Goal: Task Accomplishment & Management: Use online tool/utility

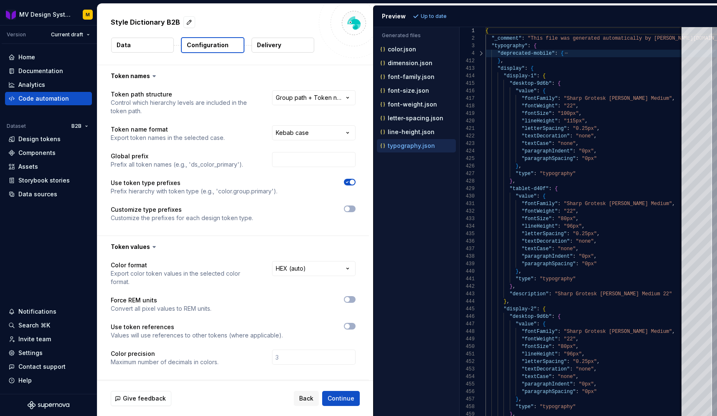
scroll to position [75, 0]
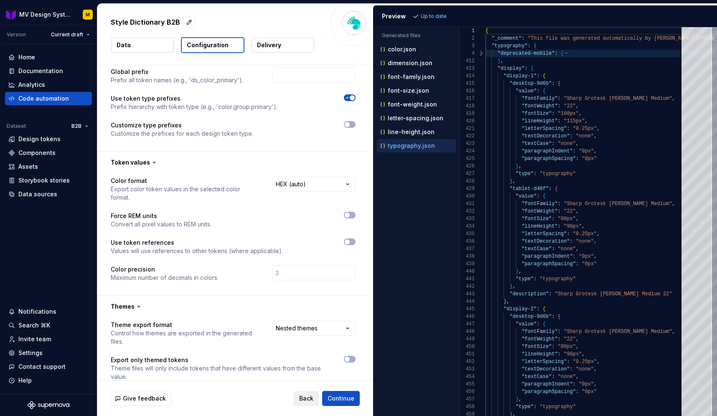
click at [310, 402] on span "Back" at bounding box center [306, 399] width 14 height 8
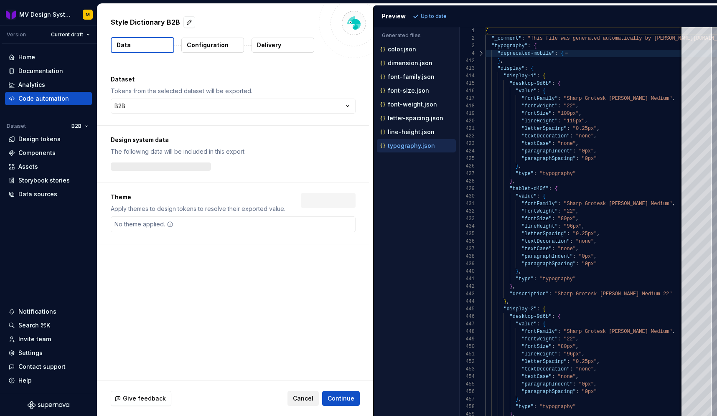
click at [310, 402] on span "Cancel" at bounding box center [303, 399] width 20 height 8
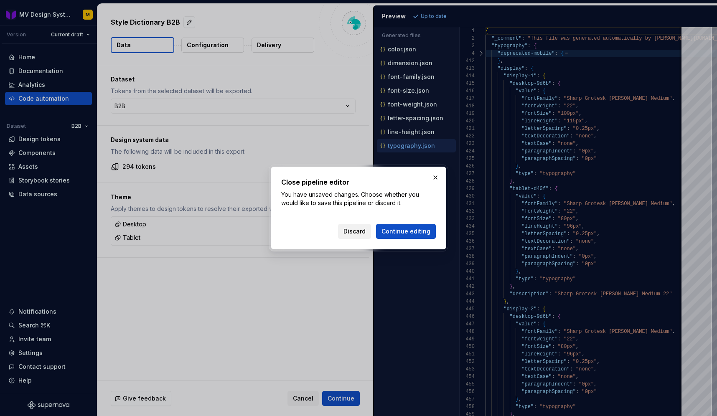
click at [364, 232] on span "Discard" at bounding box center [355, 231] width 22 height 8
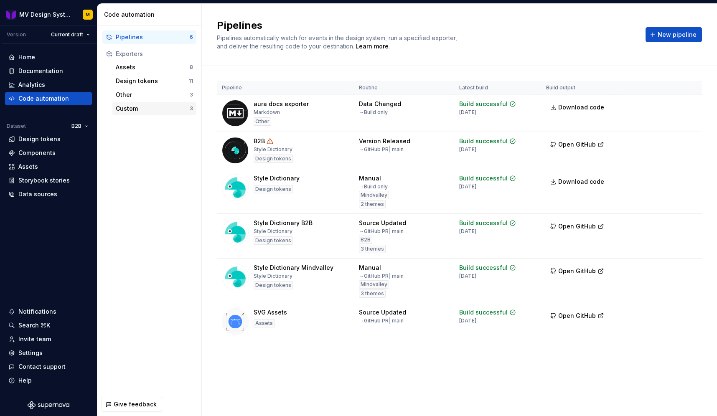
click at [126, 108] on div "Custom" at bounding box center [153, 109] width 74 height 8
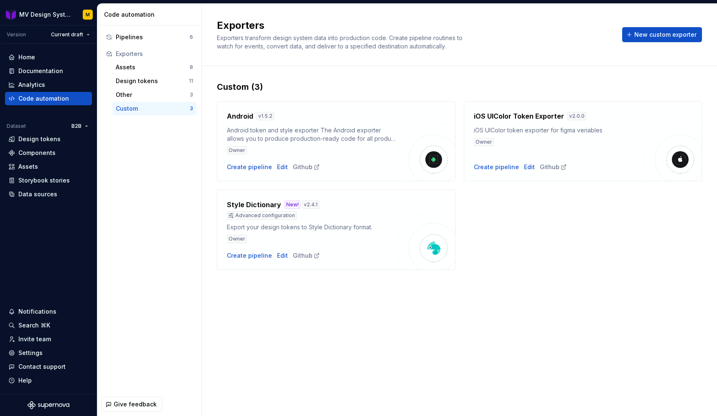
click at [391, 302] on div "Exporters Exporters transform design system data into production code. Create p…" at bounding box center [459, 210] width 515 height 413
click at [327, 207] on div "Style Dictionary New! v 2.4.1" at bounding box center [312, 205] width 170 height 10
click at [258, 215] on div "Advanced configuration" at bounding box center [262, 216] width 70 height 8
click at [640, 41] on button "New custom exporter" at bounding box center [663, 34] width 80 height 15
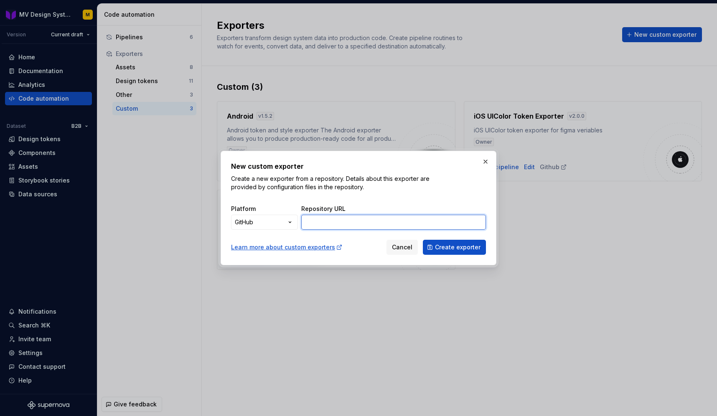
click at [346, 225] on input "Repository URL" at bounding box center [393, 222] width 185 height 15
click at [277, 221] on div "New custom exporter Create a new exporter from a repository. Details about this…" at bounding box center [358, 208] width 717 height 416
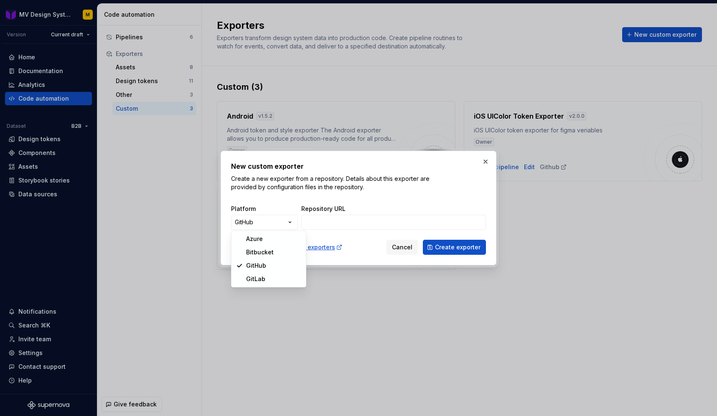
click at [345, 231] on div "New custom exporter Create a new exporter from a repository. Details about this…" at bounding box center [358, 208] width 717 height 416
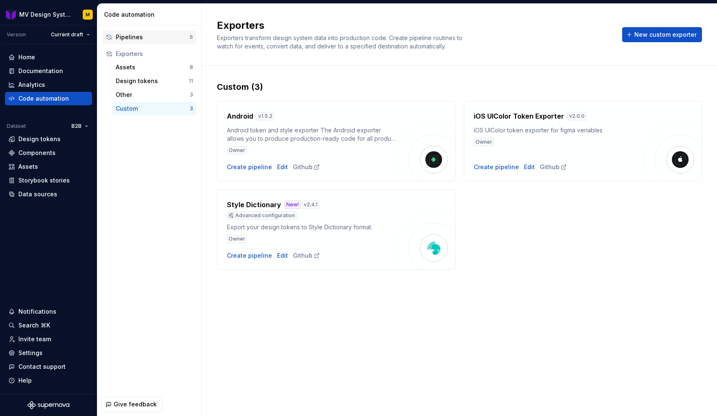
click at [130, 40] on div "Pipelines" at bounding box center [153, 37] width 74 height 8
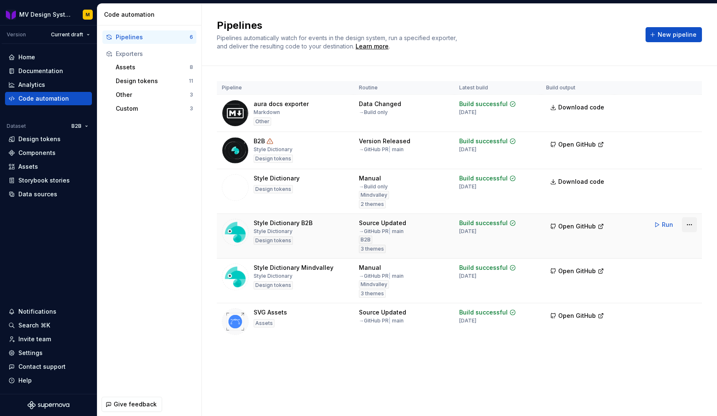
click at [686, 226] on html "MV Design System M Version Current draft Home Documentation Analytics Code auto…" at bounding box center [358, 208] width 717 height 416
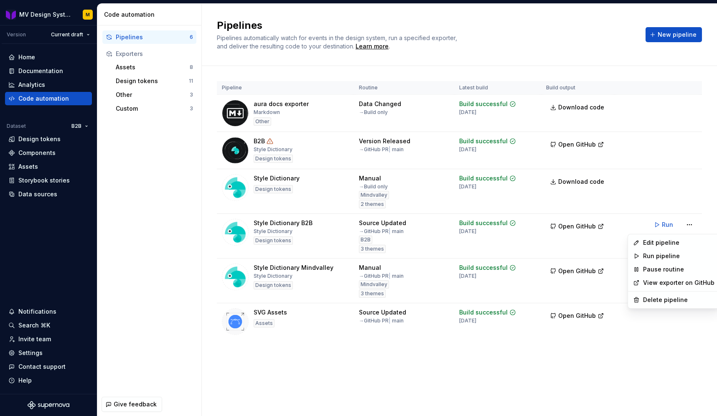
click at [660, 286] on link "View exporter on GitHub" at bounding box center [678, 283] width 71 height 8
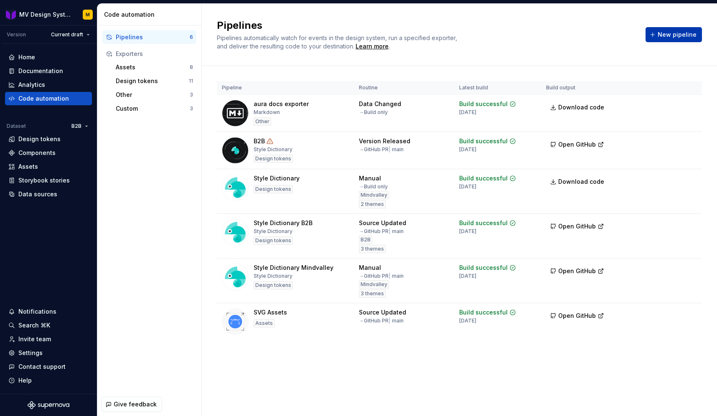
click at [682, 30] on button "New pipeline" at bounding box center [674, 34] width 56 height 15
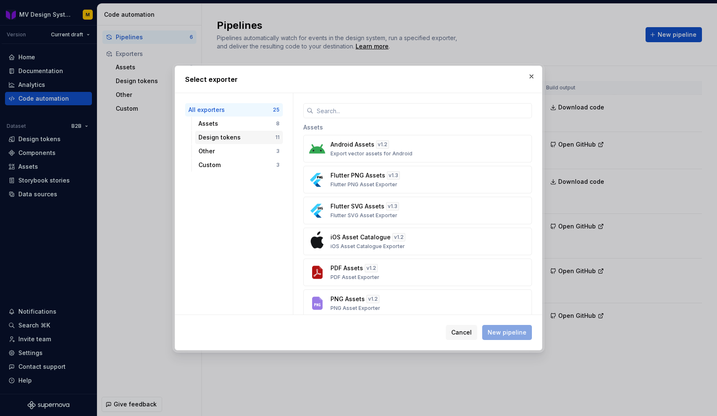
click at [213, 142] on div "Design tokens 11" at bounding box center [239, 137] width 88 height 13
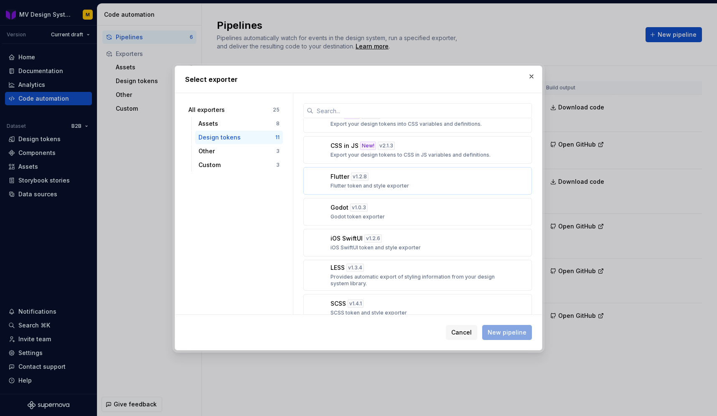
scroll to position [157, 0]
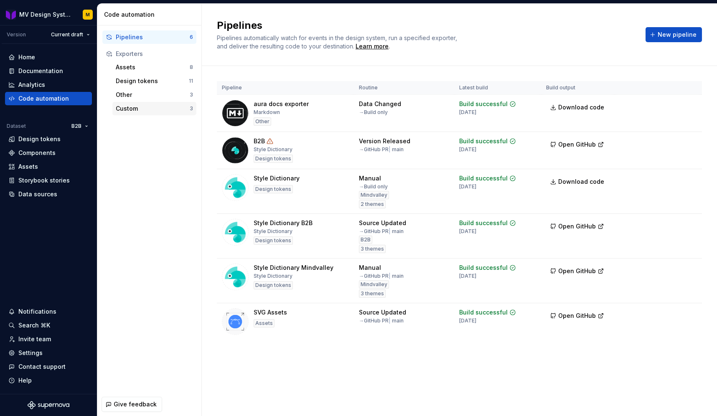
click at [132, 105] on div "Custom" at bounding box center [153, 109] width 74 height 8
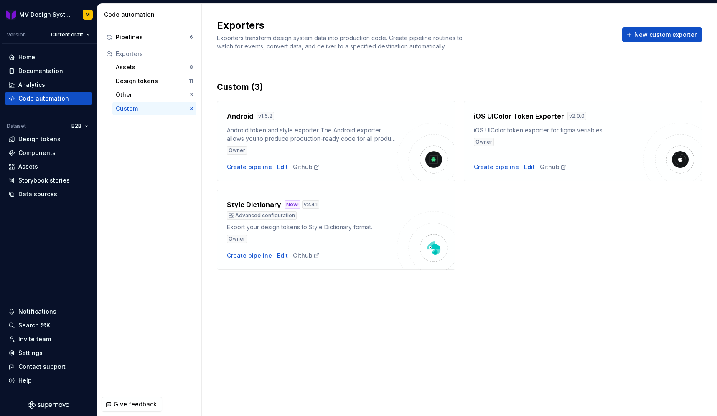
click at [359, 223] on div "Style Dictionary New! v 2.4.1 Advanced configuration Export your design tokens …" at bounding box center [312, 221] width 170 height 43
click at [281, 257] on div "Edit" at bounding box center [282, 256] width 11 height 8
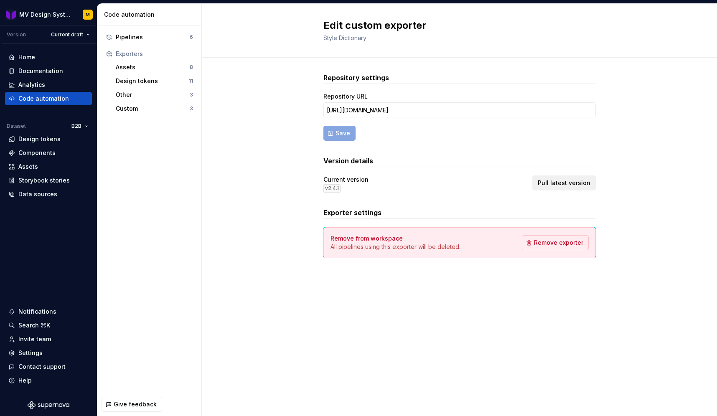
click at [576, 180] on span "Pull latest version" at bounding box center [564, 183] width 53 height 8
click at [48, 102] on div "Code automation" at bounding box center [43, 98] width 51 height 8
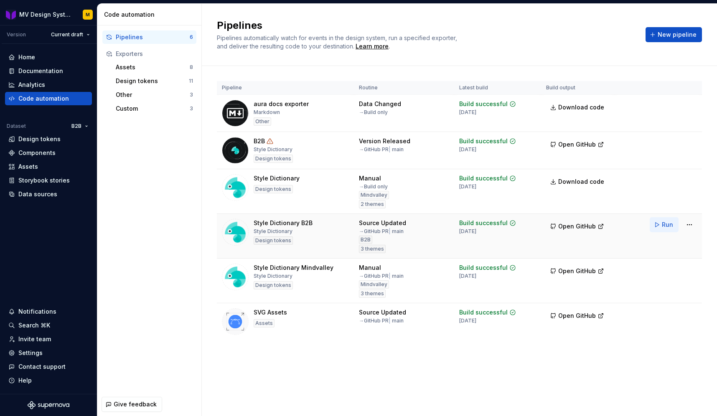
click at [665, 225] on span "Run" at bounding box center [667, 225] width 11 height 8
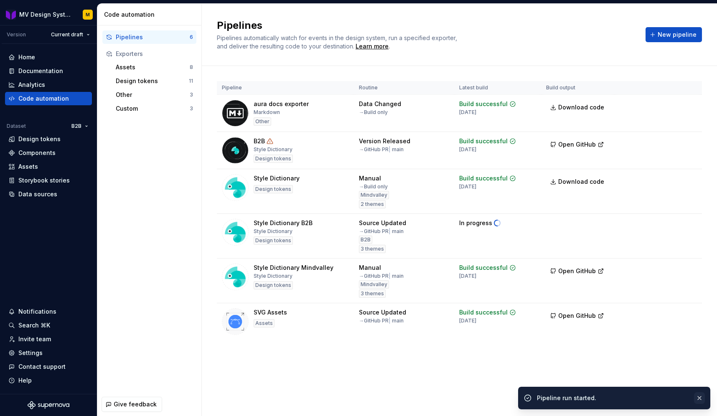
click at [703, 395] on button "button" at bounding box center [699, 399] width 11 height 12
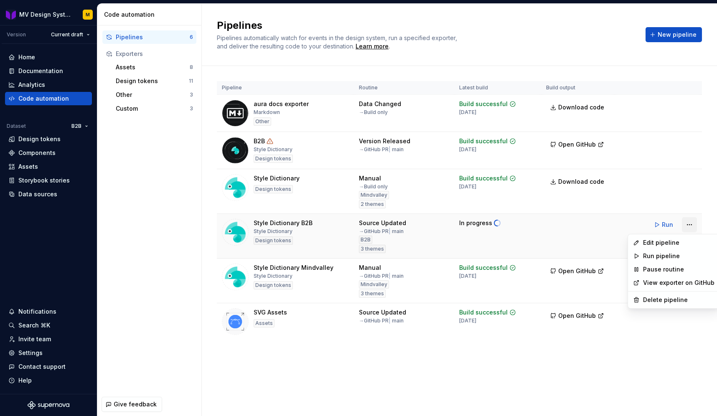
click at [690, 228] on html "MV Design System M Version Current draft Home Documentation Analytics Code auto…" at bounding box center [358, 208] width 717 height 416
click at [671, 239] on div "Edit pipeline" at bounding box center [678, 243] width 71 height 8
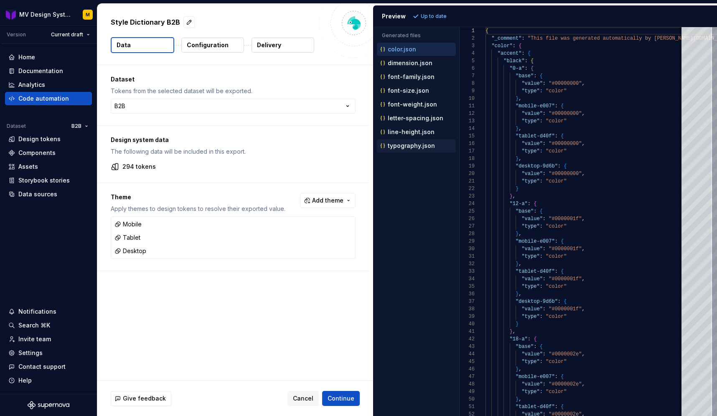
click at [409, 145] on p "typography.json" at bounding box center [411, 146] width 47 height 7
type textarea "**********"
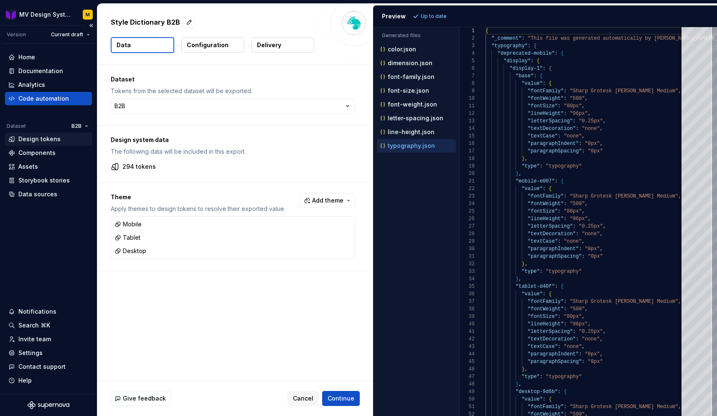
click at [42, 135] on div "Design tokens" at bounding box center [39, 139] width 42 height 8
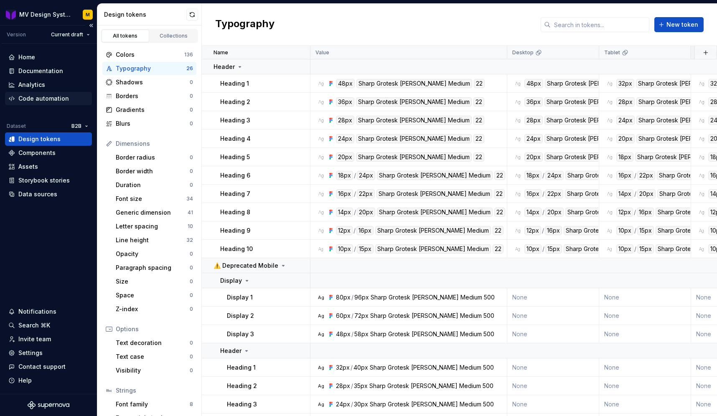
click at [40, 93] on div "Code automation" at bounding box center [48, 98] width 87 height 13
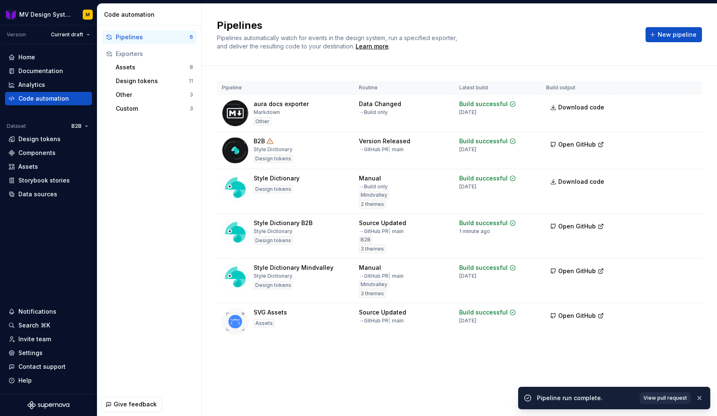
click at [681, 396] on span "View pull request" at bounding box center [665, 398] width 43 height 7
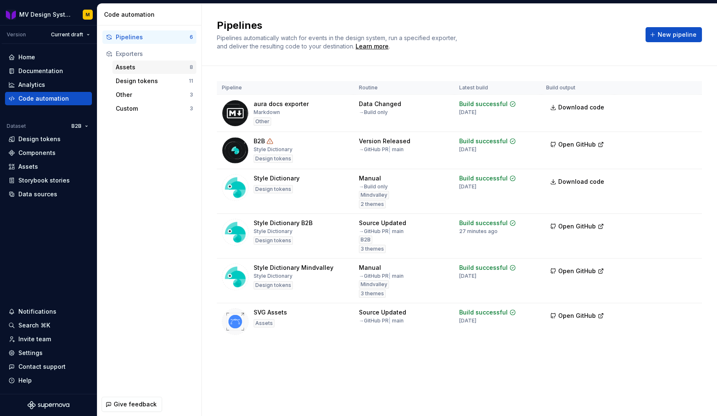
click at [140, 68] on div "Assets" at bounding box center [153, 67] width 74 height 8
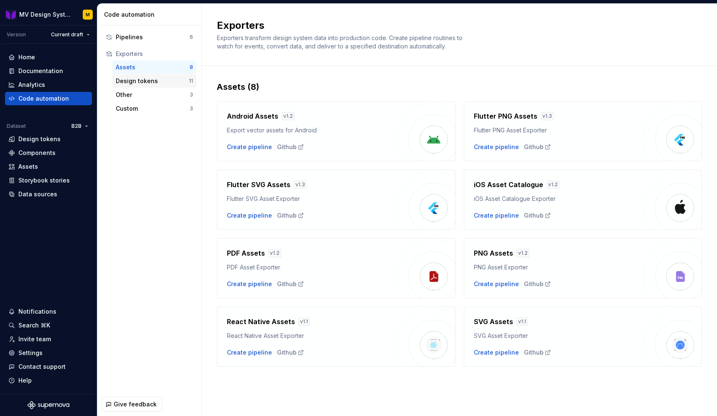
click at [142, 76] on div "Design tokens 11" at bounding box center [154, 80] width 84 height 13
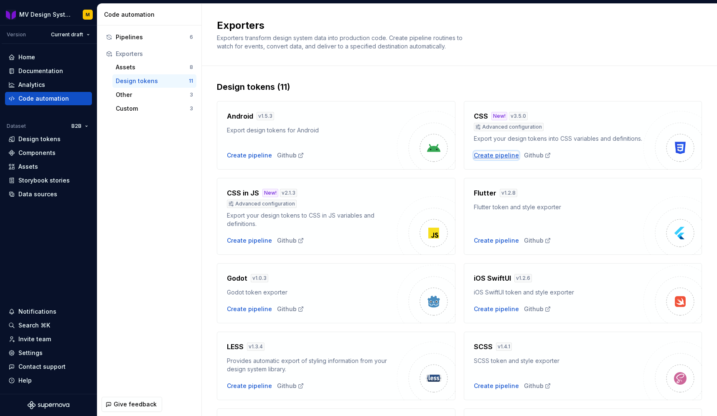
click at [507, 154] on div "Create pipeline" at bounding box center [496, 155] width 45 height 8
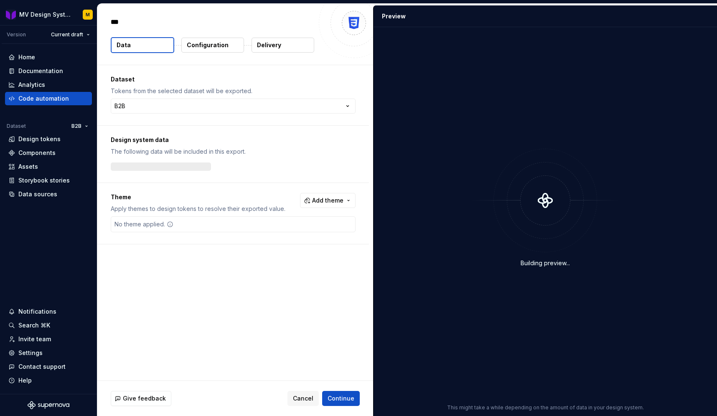
type textarea "*"
click at [347, 196] on button "Add theme" at bounding box center [328, 200] width 56 height 15
click at [291, 261] on div "Desktop" at bounding box center [287, 261] width 24 height 8
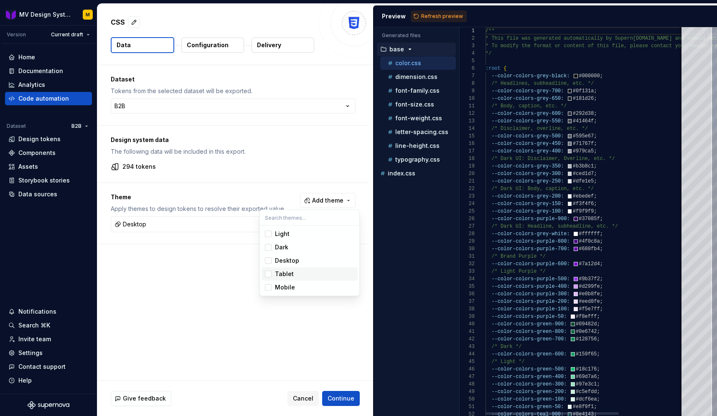
click at [289, 271] on div "Tablet" at bounding box center [284, 274] width 19 height 8
click at [285, 288] on div "Mobile" at bounding box center [285, 287] width 20 height 8
click at [426, 161] on html "**********" at bounding box center [358, 208] width 717 height 416
click at [414, 16] on button "Refresh preview" at bounding box center [439, 16] width 56 height 12
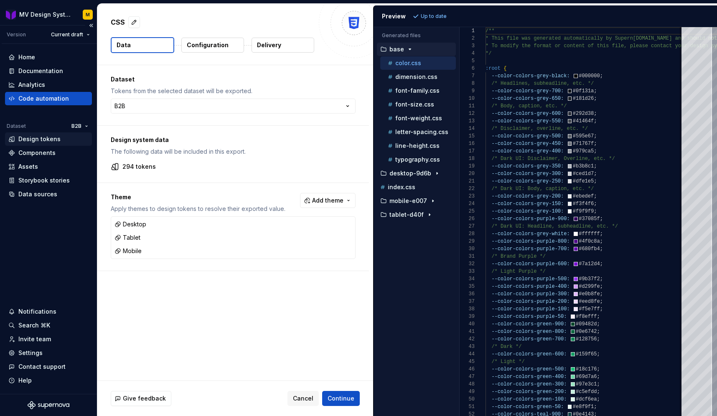
click at [48, 142] on div "Design tokens" at bounding box center [39, 139] width 42 height 8
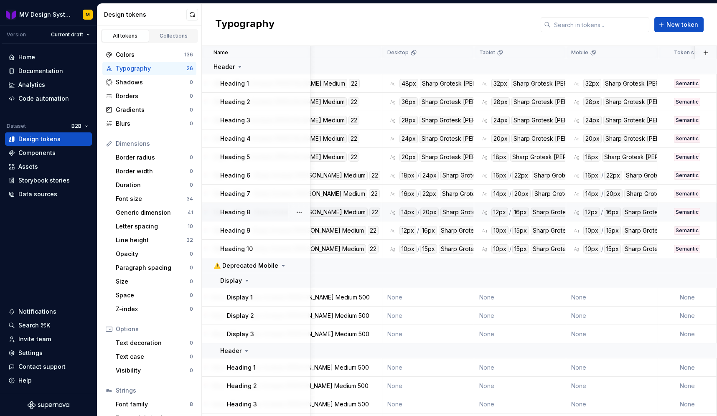
scroll to position [0, 146]
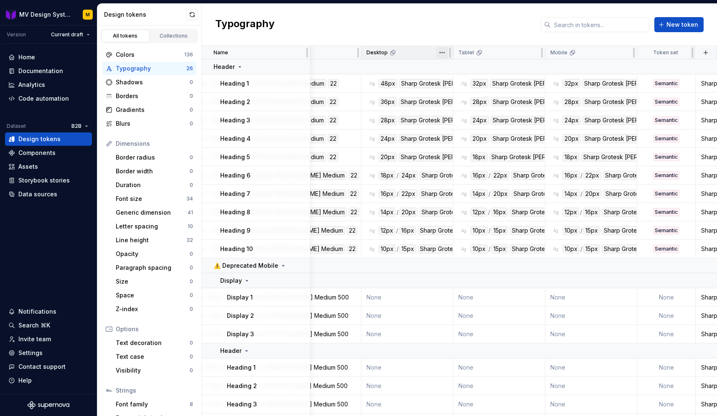
click at [442, 54] on html "MV Design System M Version Current draft Home Documentation Analytics Code auto…" at bounding box center [358, 208] width 717 height 416
click at [459, 69] on span "Edit theme" at bounding box center [479, 69] width 54 height 8
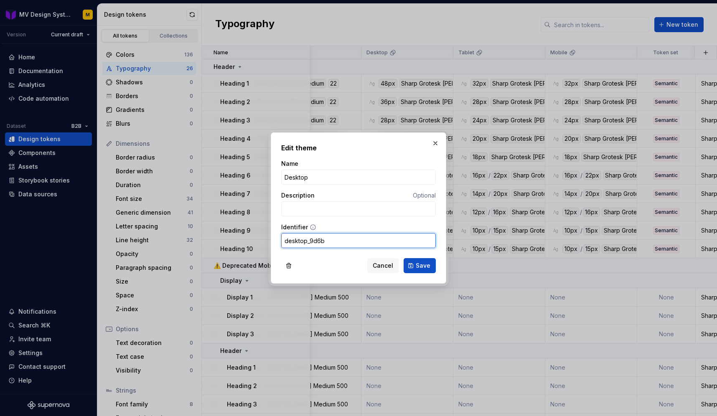
drag, startPoint x: 326, startPoint y: 241, endPoint x: 304, endPoint y: 243, distance: 22.6
click at [304, 243] on input "desktop_9d6b" at bounding box center [358, 240] width 155 height 15
click at [306, 242] on input "desktop_9d6b" at bounding box center [358, 240] width 155 height 15
click at [319, 239] on input "desktop_9d6b" at bounding box center [358, 240] width 155 height 15
drag, startPoint x: 307, startPoint y: 242, endPoint x: 325, endPoint y: 241, distance: 17.6
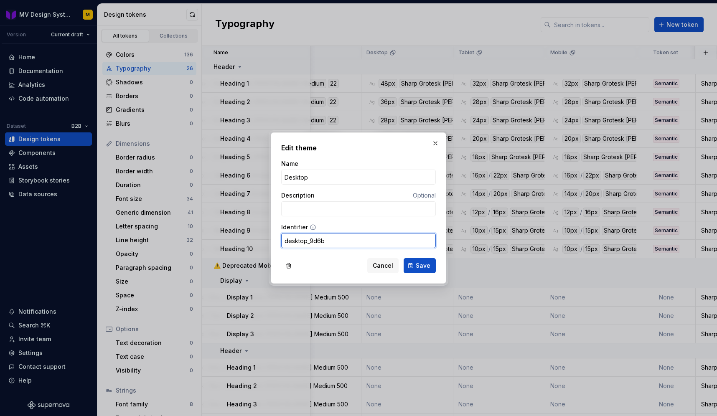
click at [325, 241] on input "desktop_9d6b" at bounding box center [358, 240] width 155 height 15
type input "desktop"
click at [427, 266] on span "Save" at bounding box center [423, 266] width 15 height 8
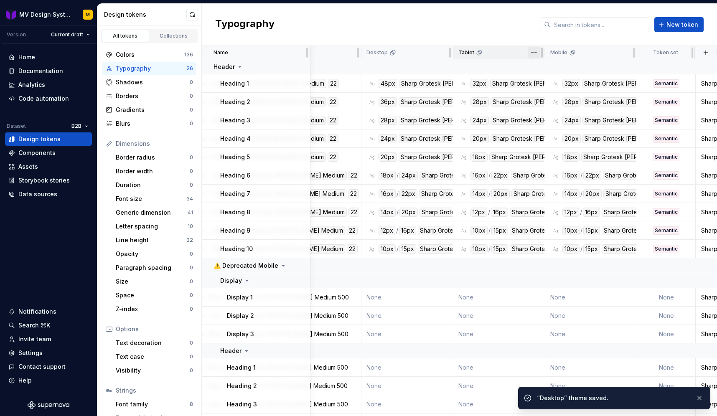
click at [537, 54] on html "MV Design System M Version Current draft Home Documentation Analytics Code auto…" at bounding box center [358, 208] width 717 height 416
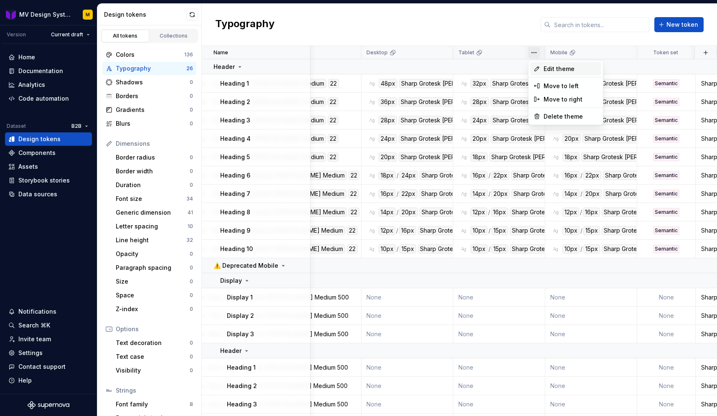
click at [549, 73] on span "Edit theme" at bounding box center [571, 69] width 54 height 8
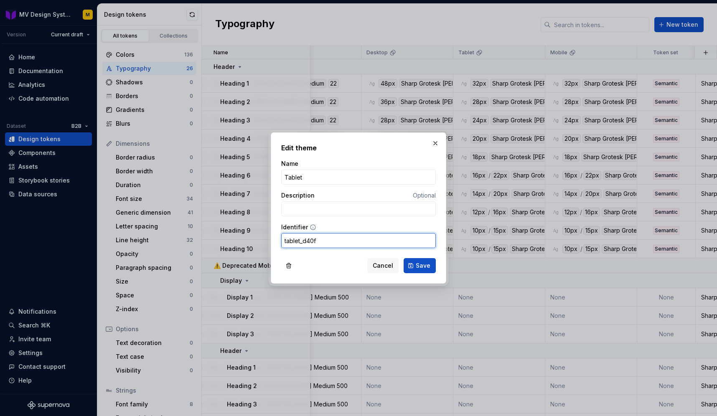
drag, startPoint x: 341, startPoint y: 241, endPoint x: 301, endPoint y: 242, distance: 39.8
click at [301, 242] on input "tablet_d40f" at bounding box center [358, 240] width 155 height 15
type input "tablet"
click at [420, 271] on button "Save" at bounding box center [420, 265] width 32 height 15
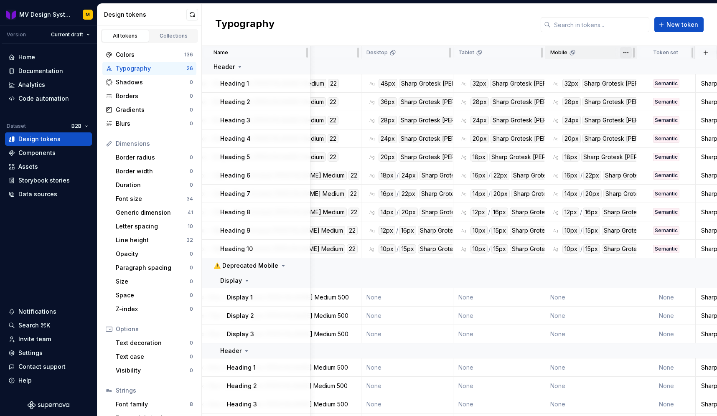
click at [628, 53] on html "MV Design System M Version Current draft Home Documentation Analytics Code auto…" at bounding box center [358, 208] width 717 height 416
click at [638, 69] on span "Edit theme" at bounding box center [663, 69] width 54 height 8
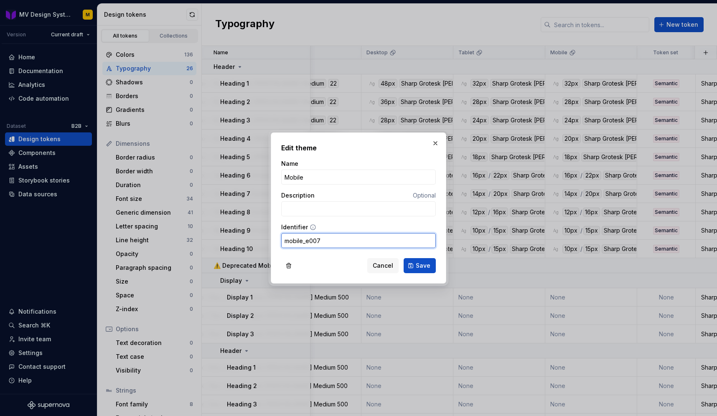
drag, startPoint x: 328, startPoint y: 244, endPoint x: 302, endPoint y: 244, distance: 25.9
click at [302, 244] on input "mobile_e007" at bounding box center [358, 240] width 155 height 15
type input "mobile"
click at [419, 268] on span "Save" at bounding box center [423, 266] width 15 height 8
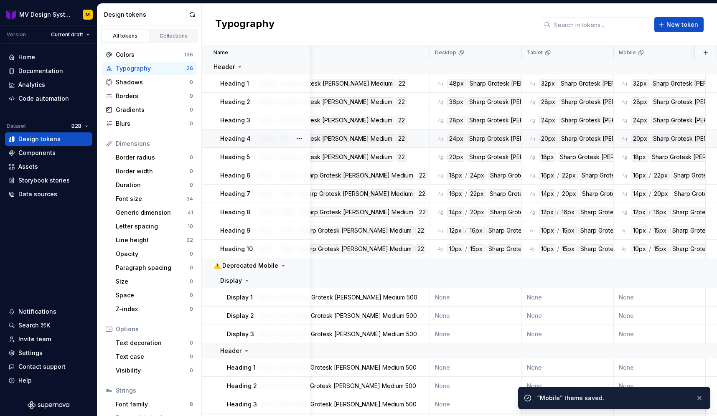
scroll to position [0, 117]
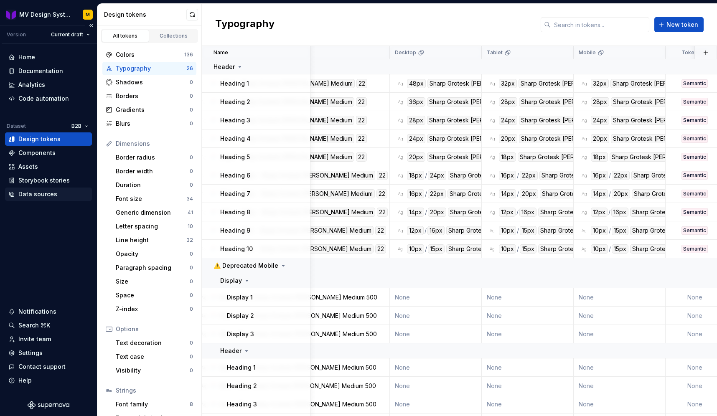
click at [31, 194] on div "Data sources" at bounding box center [37, 194] width 39 height 8
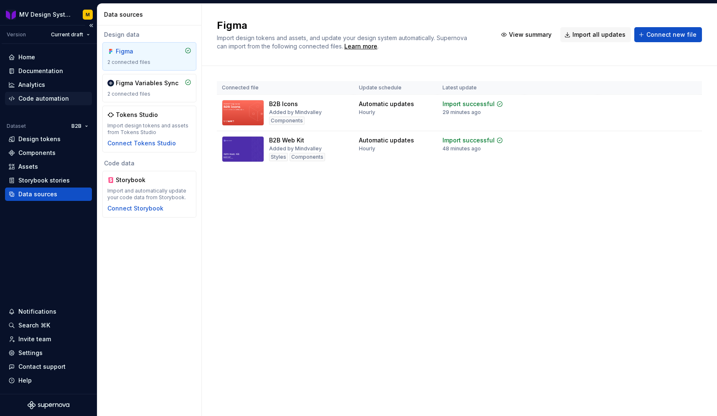
click at [31, 96] on div "Code automation" at bounding box center [43, 98] width 51 height 8
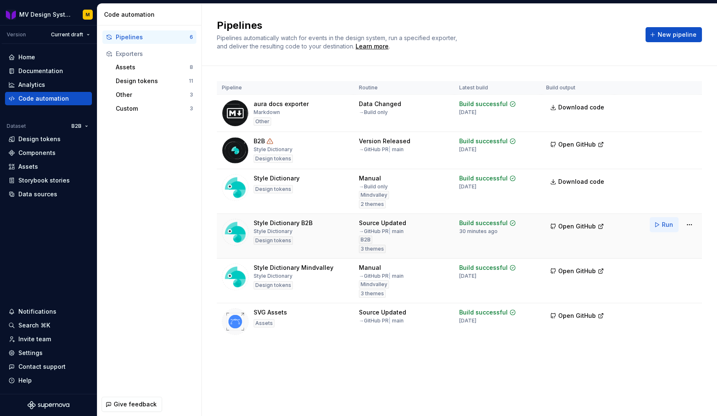
click at [659, 228] on button "Run" at bounding box center [664, 224] width 29 height 15
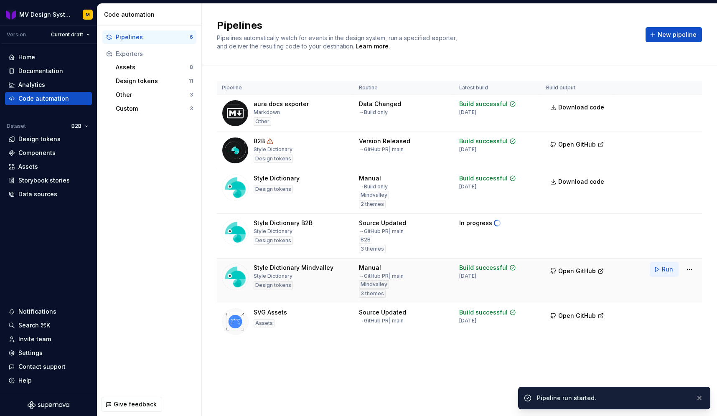
click at [657, 267] on button "Run" at bounding box center [664, 269] width 29 height 15
